Goal: Use online tool/utility

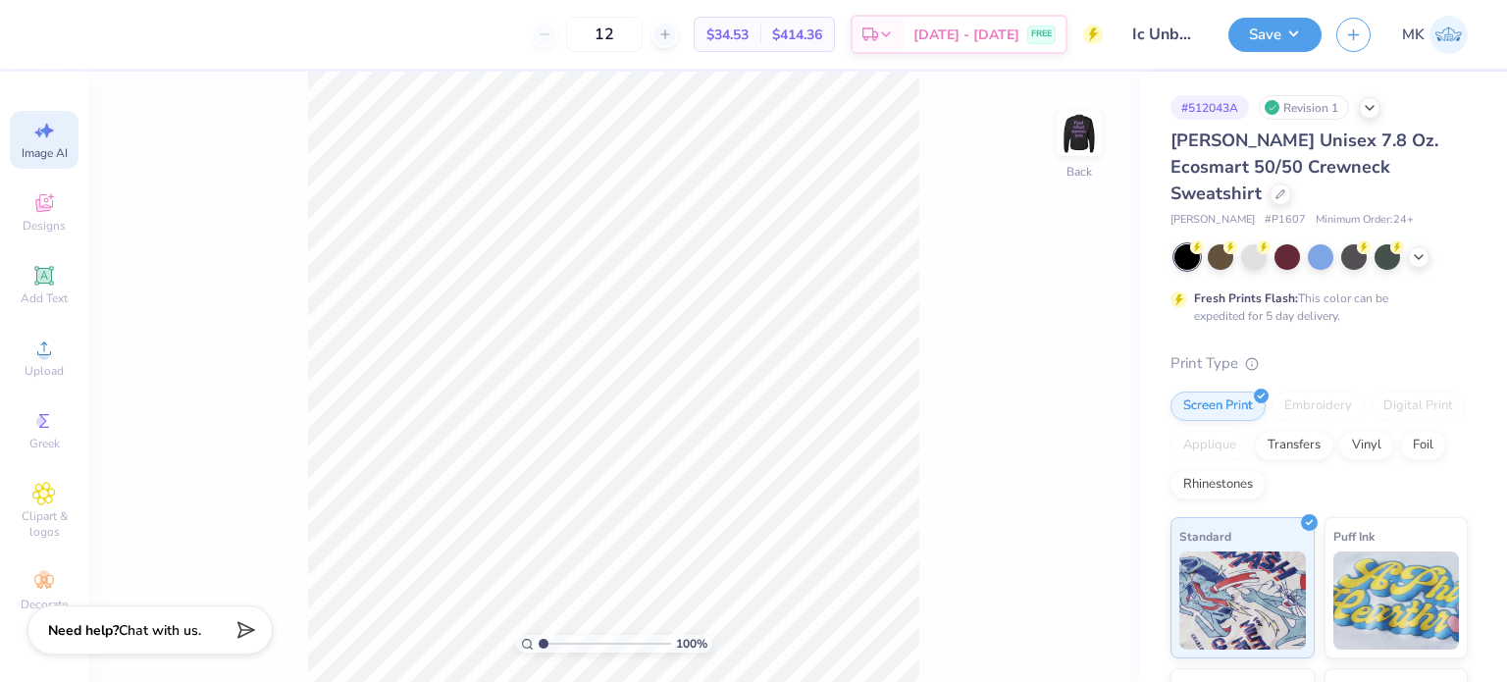
click at [28, 151] on span "Image AI" at bounding box center [45, 153] width 46 height 16
select select "4"
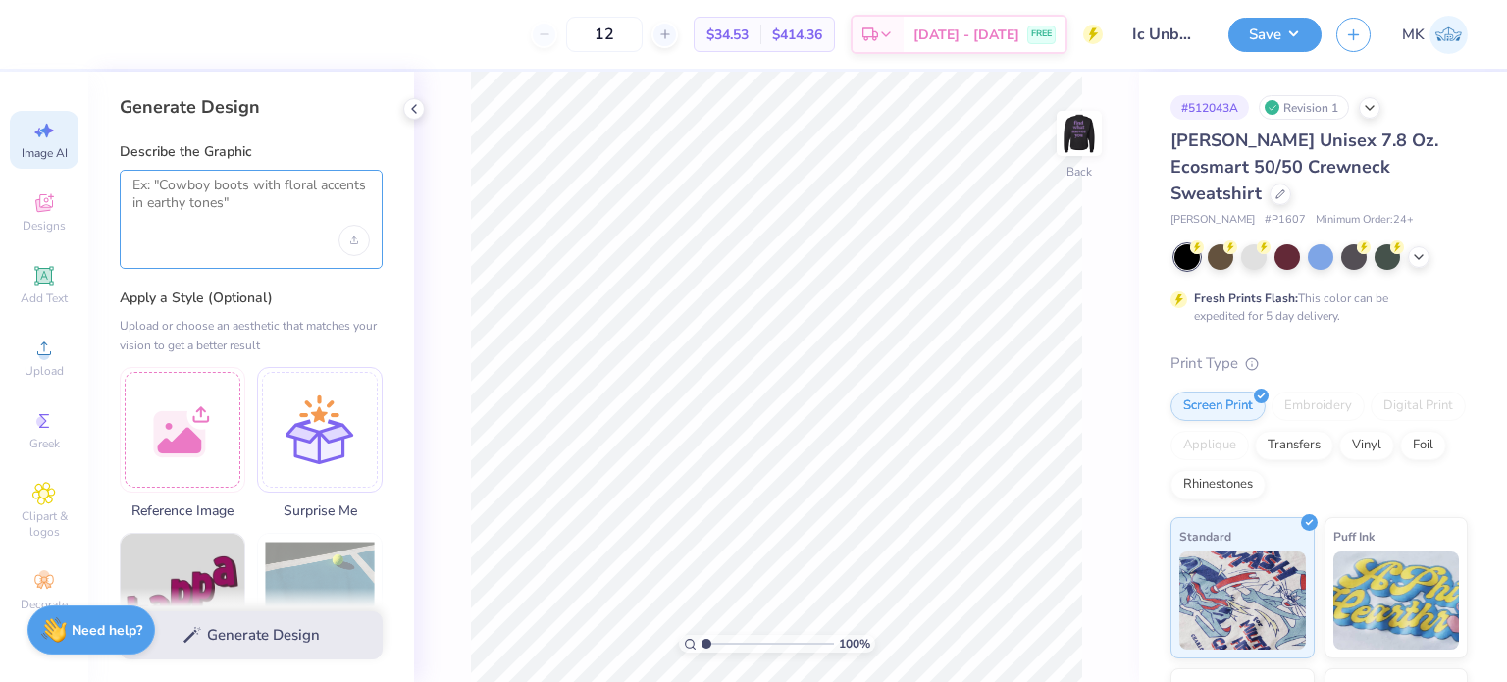
click at [197, 203] on textarea at bounding box center [250, 201] width 237 height 49
paste textarea "would you be able to make the text shifted to the left and have the words under…"
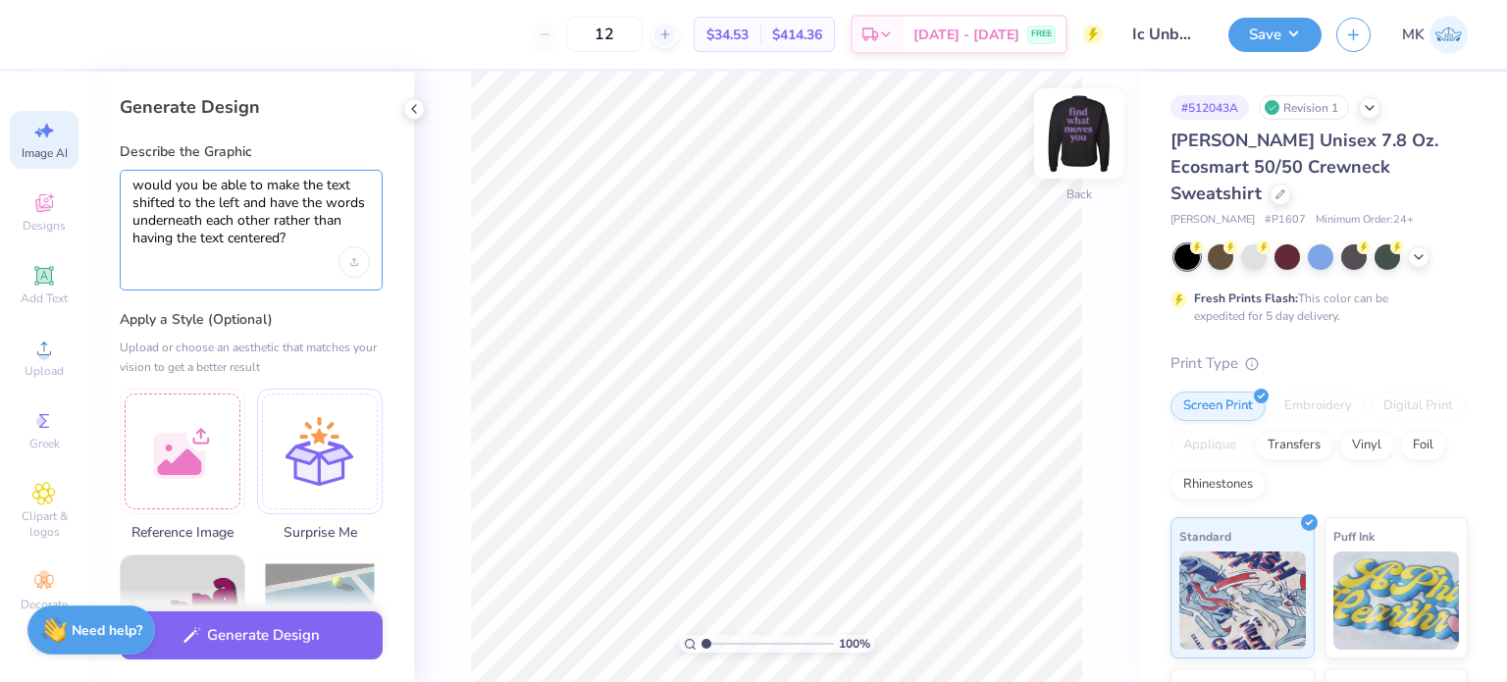
type textarea "would you be able to make the text shifted to the left and have the words under…"
click at [1081, 153] on img at bounding box center [1079, 133] width 78 height 78
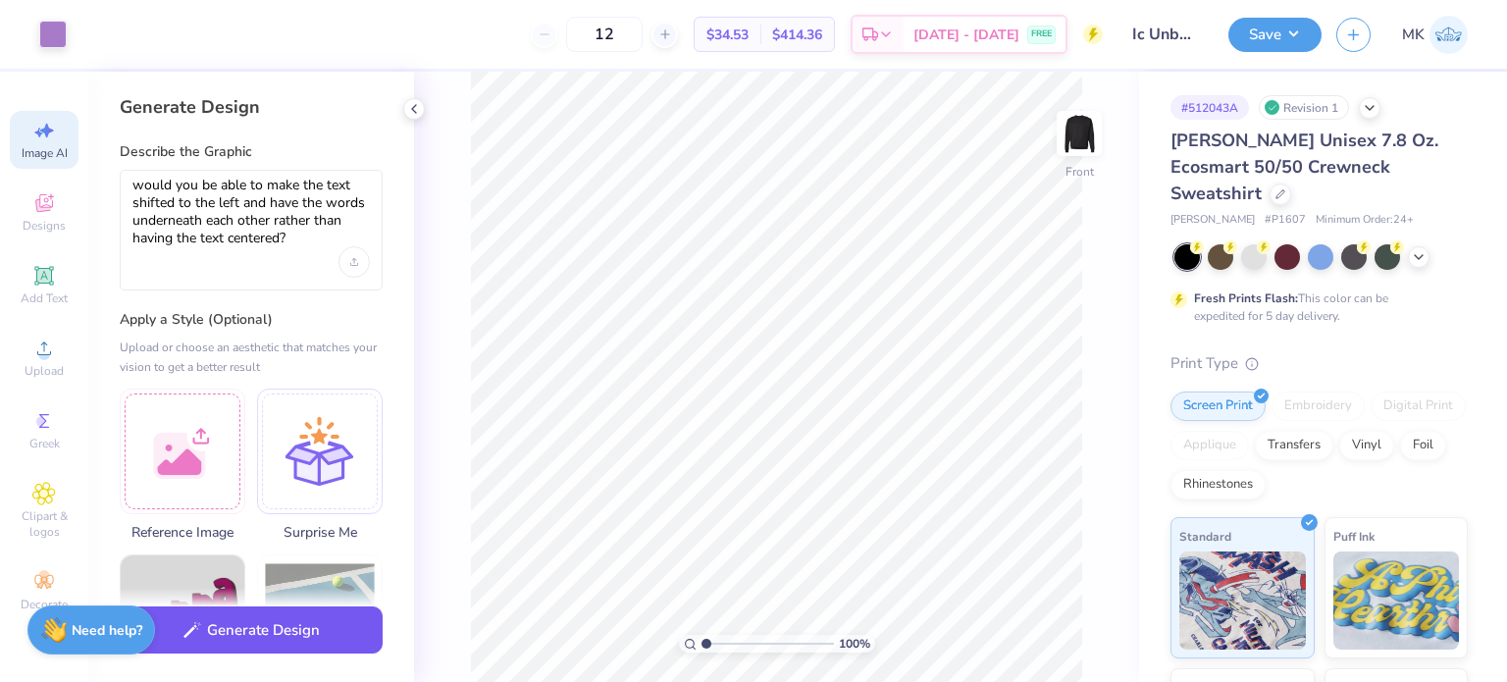
click at [298, 627] on button "Generate Design" at bounding box center [251, 630] width 263 height 48
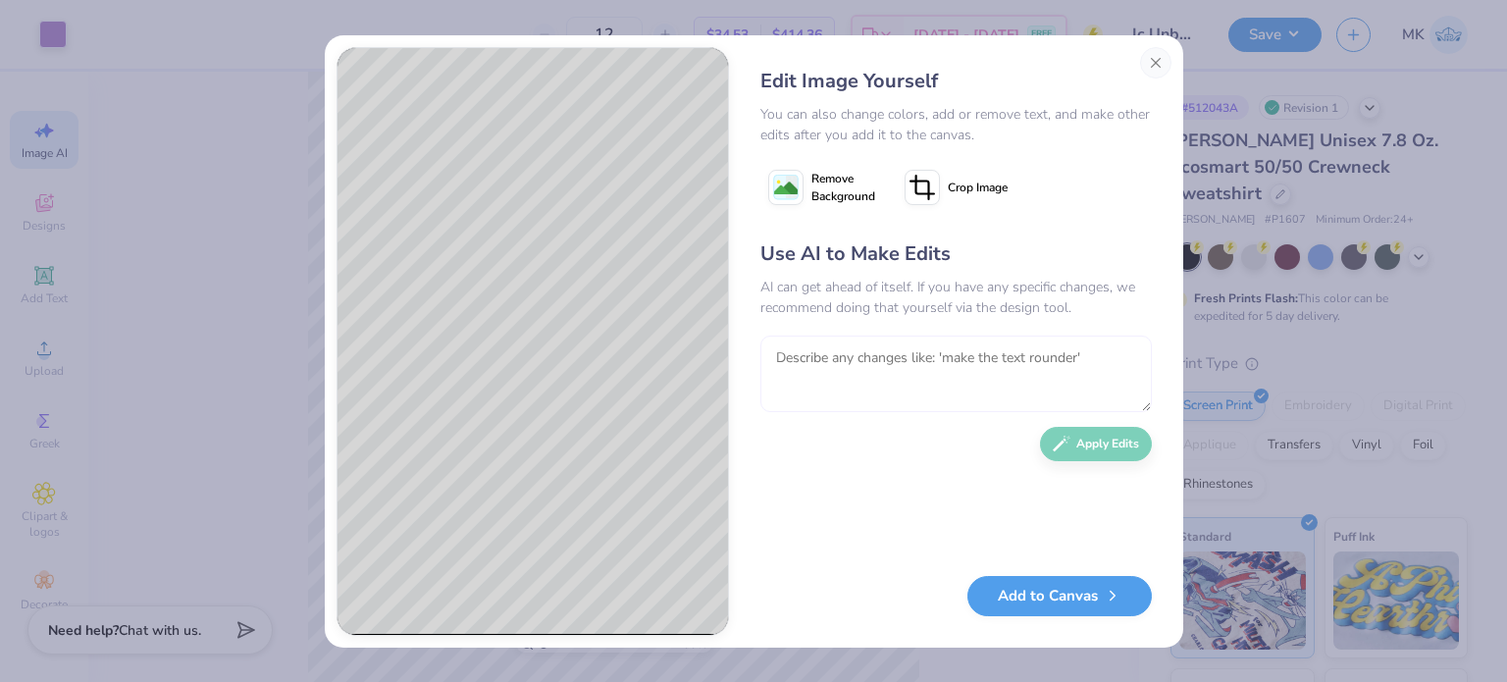
click at [844, 338] on textarea at bounding box center [956, 374] width 392 height 77
type textarea "change the word to find what moves you"
click at [1083, 446] on button "Apply Edits" at bounding box center [1096, 439] width 112 height 34
